Goal: Task Accomplishment & Management: Manage account settings

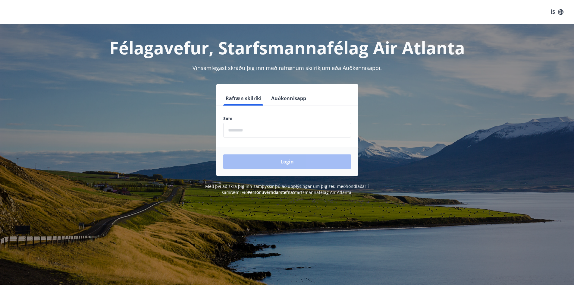
click at [237, 133] on input "phone" at bounding box center [287, 130] width 128 height 15
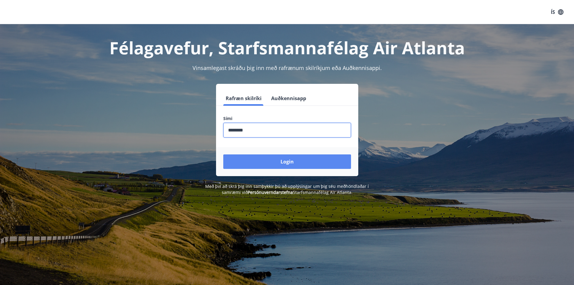
type input "********"
click at [271, 163] on button "Login" at bounding box center [287, 161] width 128 height 14
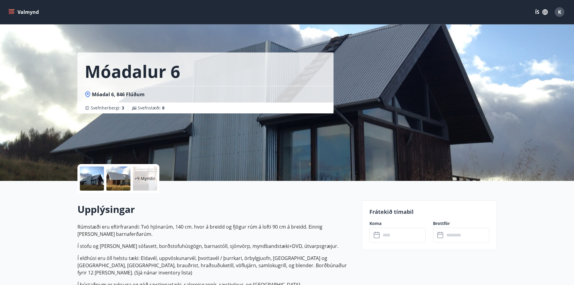
click at [86, 178] on div at bounding box center [92, 178] width 24 height 24
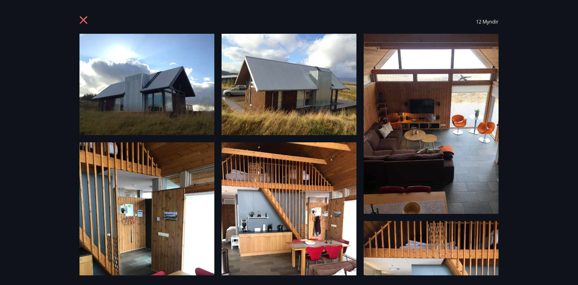
click at [307, 217] on img at bounding box center [289, 232] width 135 height 180
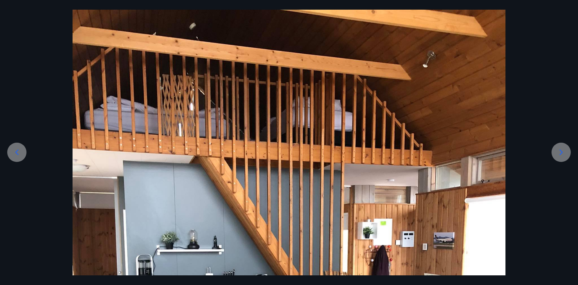
click at [567, 154] on div at bounding box center [561, 151] width 19 height 19
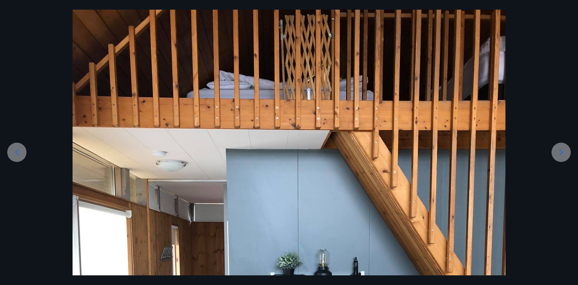
click at [567, 154] on div at bounding box center [561, 151] width 19 height 19
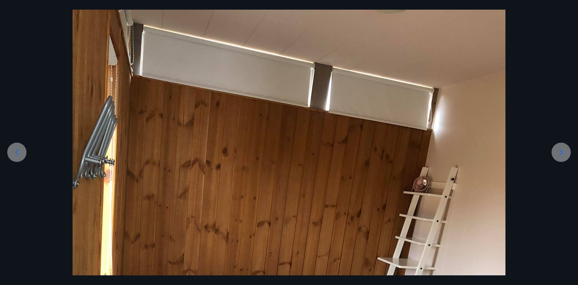
click at [567, 154] on div at bounding box center [561, 151] width 19 height 19
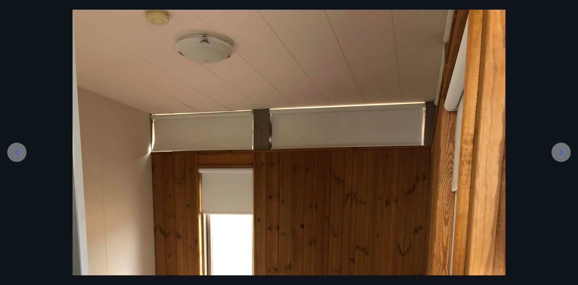
click at [567, 154] on div at bounding box center [561, 151] width 19 height 19
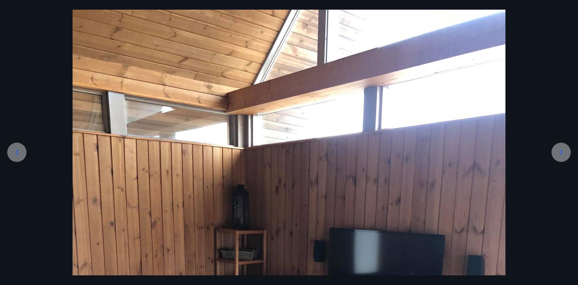
click at [567, 154] on div at bounding box center [561, 151] width 19 height 19
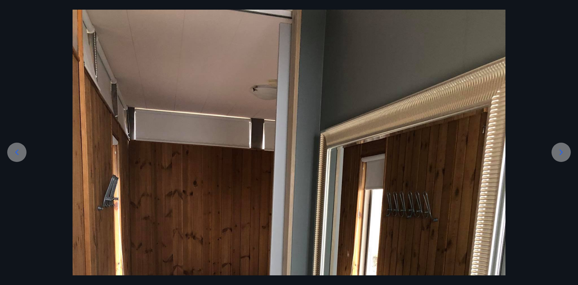
click at [567, 154] on div at bounding box center [561, 151] width 19 height 19
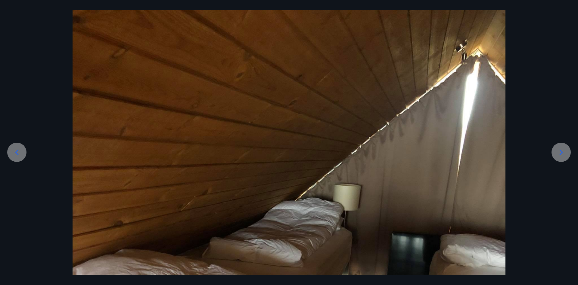
click at [567, 154] on div at bounding box center [561, 151] width 19 height 19
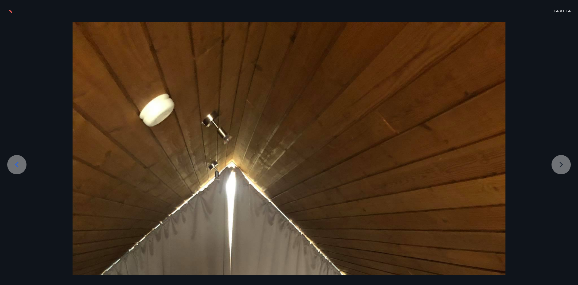
scroll to position [0, 0]
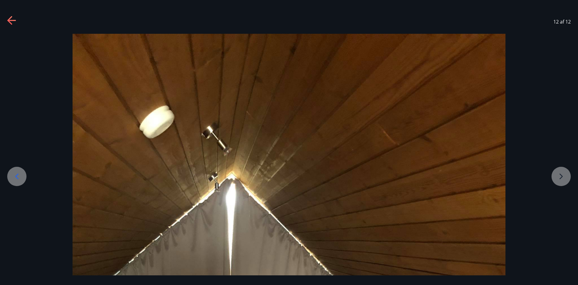
click at [12, 26] on div at bounding box center [12, 21] width 10 height 11
click at [11, 22] on icon at bounding box center [12, 21] width 10 height 10
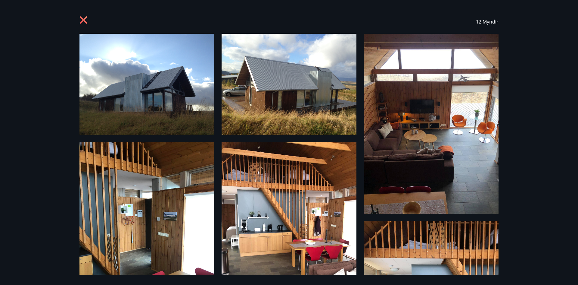
click at [89, 15] on div "12 Myndir" at bounding box center [288, 22] width 419 height 24
click at [85, 20] on icon at bounding box center [84, 21] width 10 height 10
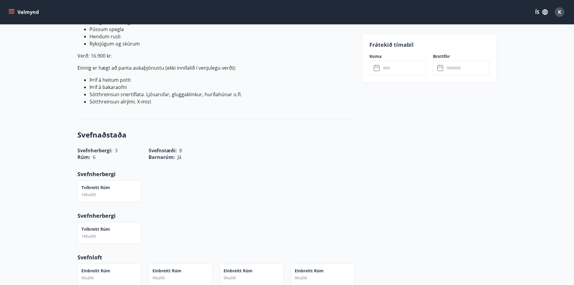
scroll to position [399, 0]
click at [387, 71] on input "text" at bounding box center [403, 68] width 45 height 15
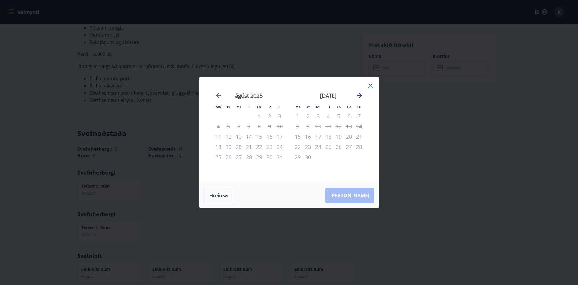
click at [359, 92] on icon "Move forward to switch to the next month." at bounding box center [359, 95] width 7 height 7
click at [220, 97] on icon "Move backward to switch to the previous month." at bounding box center [218, 95] width 7 height 7
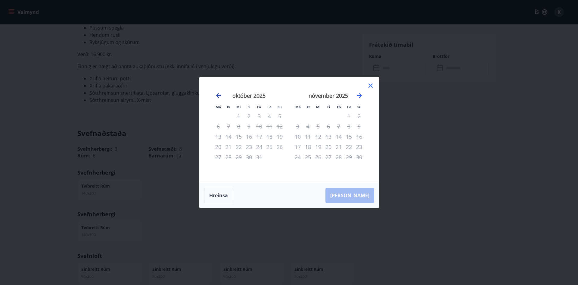
click at [220, 96] on icon "Move backward to switch to the previous month." at bounding box center [218, 95] width 7 height 7
click at [360, 94] on icon "Move forward to switch to the next month." at bounding box center [359, 95] width 5 height 5
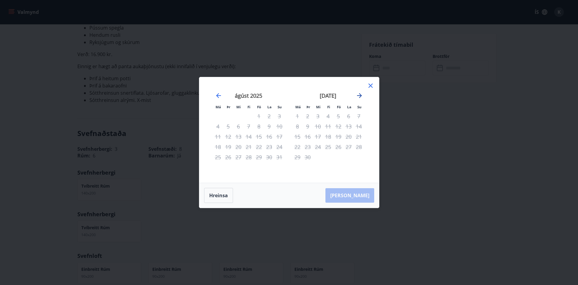
click at [360, 94] on icon "Move forward to switch to the next month." at bounding box center [359, 95] width 5 height 5
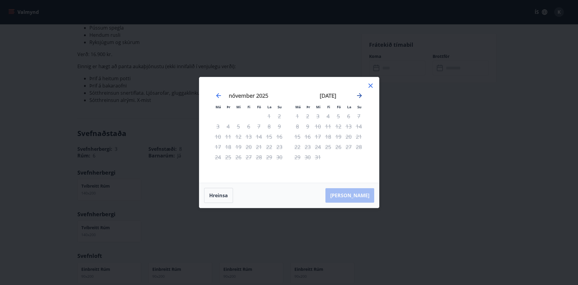
click at [360, 94] on icon "Move forward to switch to the next month." at bounding box center [359, 95] width 5 height 5
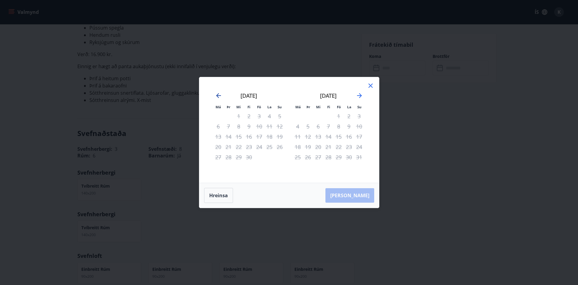
click at [217, 96] on icon "Move backward to switch to the previous month." at bounding box center [218, 95] width 5 height 5
click at [369, 84] on icon at bounding box center [370, 85] width 4 height 4
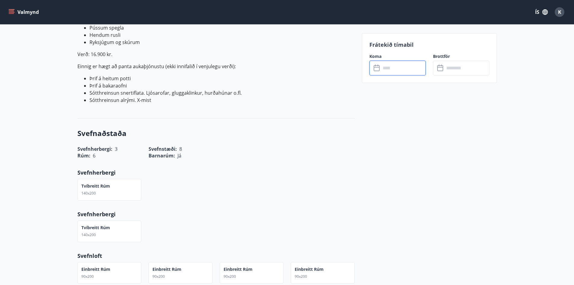
click at [387, 70] on input "text" at bounding box center [403, 68] width 45 height 15
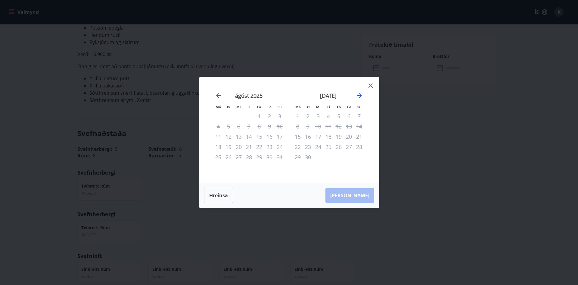
click at [368, 83] on icon at bounding box center [370, 85] width 7 height 7
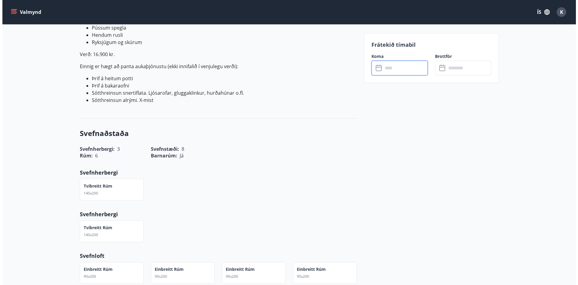
scroll to position [0, 0]
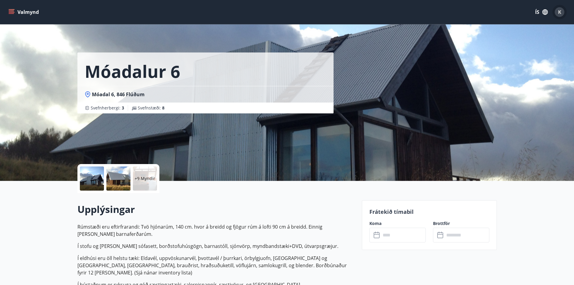
click at [556, 13] on div "K" at bounding box center [559, 12] width 10 height 10
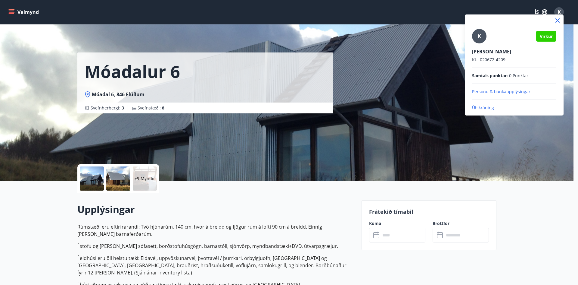
click at [556, 13] on div at bounding box center [289, 142] width 578 height 285
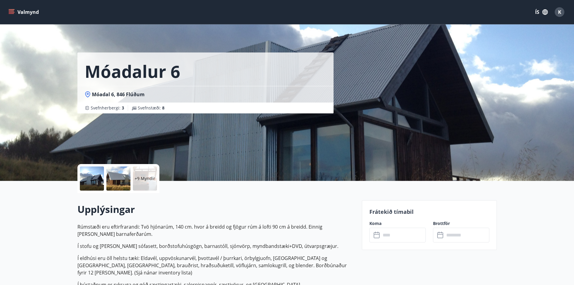
click at [556, 13] on div "K" at bounding box center [559, 12] width 10 height 10
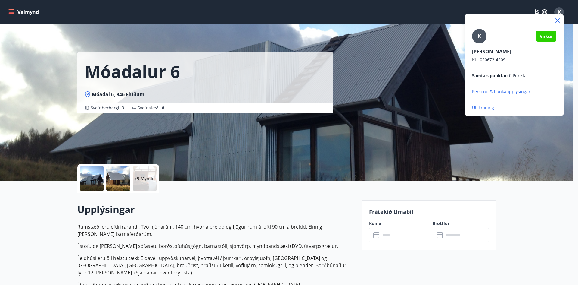
click at [557, 17] on icon at bounding box center [557, 20] width 7 height 7
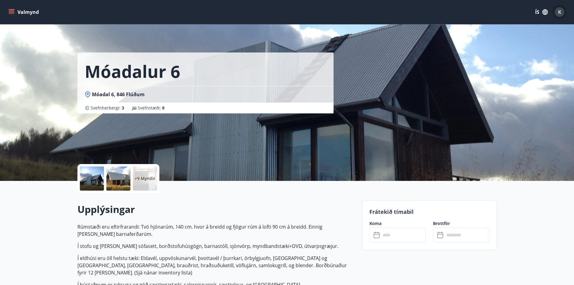
click at [558, 11] on span "K" at bounding box center [559, 12] width 3 height 7
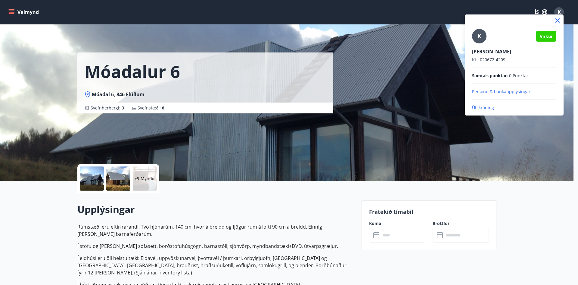
click at [493, 109] on p "Útskráning" at bounding box center [514, 107] width 84 height 6
